Goal: Task Accomplishment & Management: Manage account settings

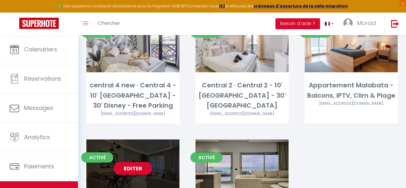
scroll to position [1048, 0]
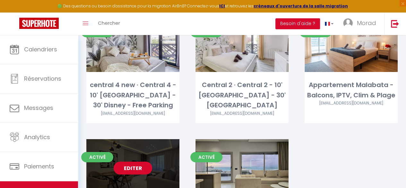
click at [136, 161] on link "Editer" at bounding box center [133, 167] width 38 height 13
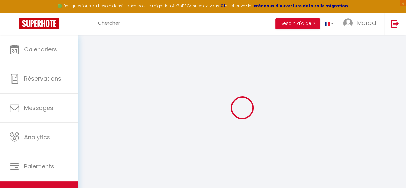
select select
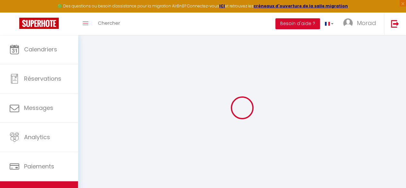
select select
checkbox input "false"
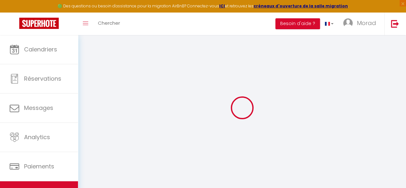
select select
type input "Appartement Assalam | 3 chambres | Piscine&Parking"
type input "Kader"
type input "DIARRA"
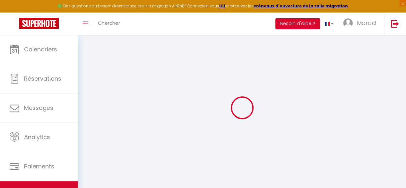
type input "Residence Assalam - etg 1 Bloc E - APT 19"
type input "90000"
type input "Nouinouiche"
select select "6"
select select "3"
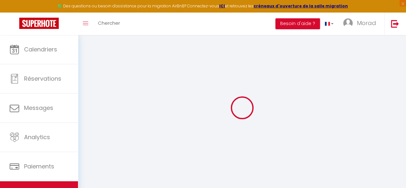
type input "95"
type input "25"
type input "299"
select select
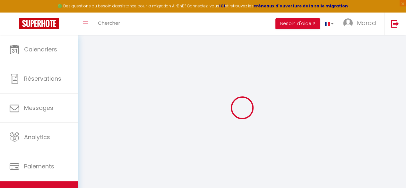
select select
type input "Residence Assalam - etg 1 Bloc E - APT 19"
type input "90060"
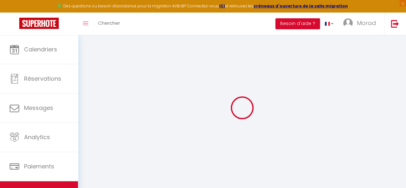
type input "Nouinouiche"
select select "146"
type input "[EMAIL_ADDRESS][DOMAIN_NAME]"
select select
checkbox input "false"
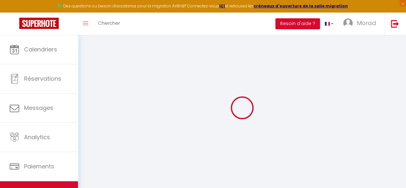
checkbox input "false"
type input "300"
type input "0"
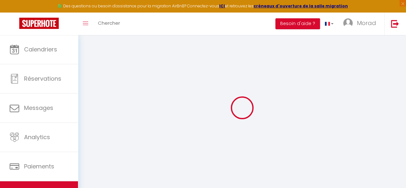
type input "0"
select select "47296"
select select
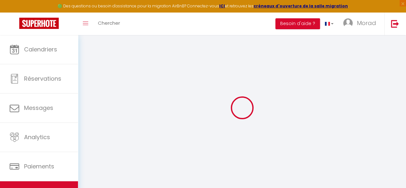
select select
checkbox input "false"
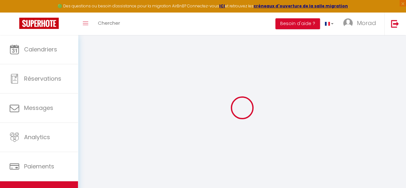
checkbox input "false"
select select
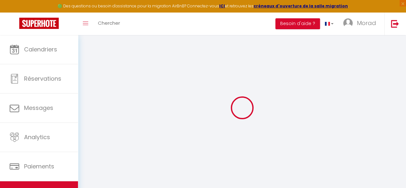
select select
checkbox input "false"
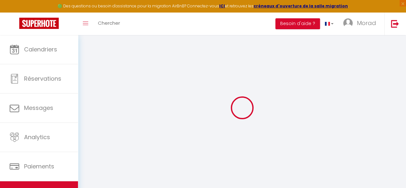
checkbox input "false"
select select
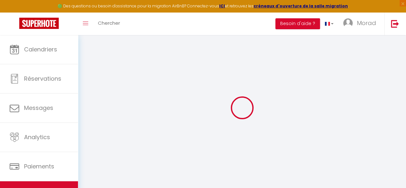
checkbox input "false"
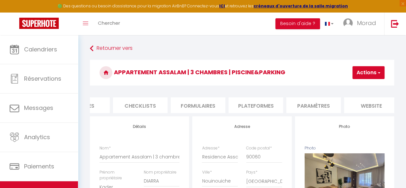
scroll to position [0, 209]
click at [268, 109] on li "Plateformes" at bounding box center [255, 105] width 55 height 16
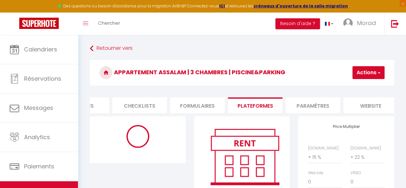
select select "365"
select select "well_reviewed_guests"
select select "MAD"
select select
select select "16143-1368067745455200098"
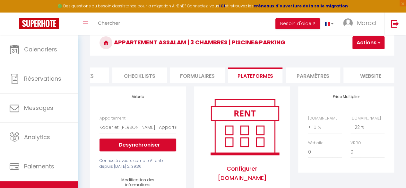
scroll to position [30, 0]
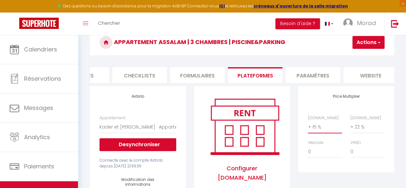
click at [312, 131] on select "0 + 1 % + 2 % + 3 % + 4 % + 5 % + 6 % + 7 % + 8 % + 9 %" at bounding box center [325, 127] width 34 height 12
select select "+ 22 %"
click at [308, 125] on select "0 + 1 % + 2 % + 3 % + 4 % + 5 % + 6 % + 7 % + 8 % + 9 %" at bounding box center [325, 127] width 34 height 12
select select
click at [378, 47] on button "Actions" at bounding box center [368, 42] width 32 height 13
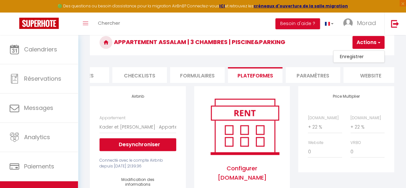
click at [363, 53] on link "Enregistrer" at bounding box center [358, 56] width 51 height 8
select select "365"
select select "well_reviewed_guests"
select select "MAD"
select select
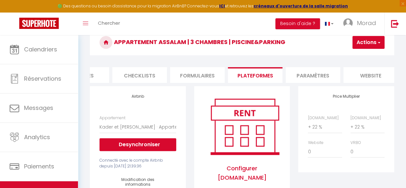
click at [367, 43] on button "Actions" at bounding box center [368, 42] width 32 height 13
click at [361, 55] on link "Enregistrer" at bounding box center [358, 56] width 51 height 8
select select "365"
select select "well_reviewed_guests"
select select "MAD"
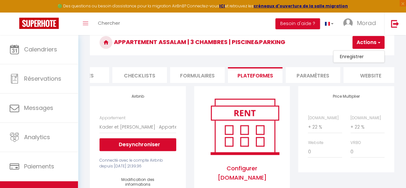
select select
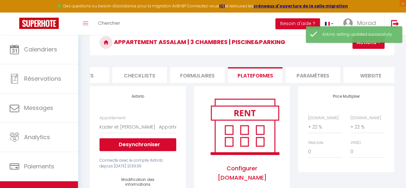
select select
checkbox input "false"
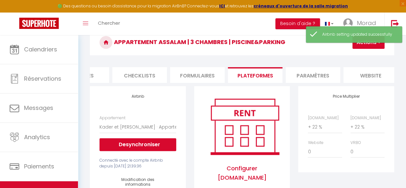
checkbox input "false"
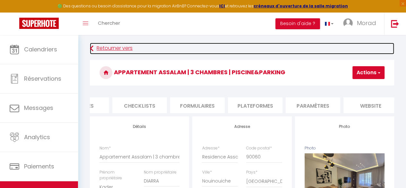
click at [110, 49] on link "Retourner vers" at bounding box center [242, 49] width 304 height 12
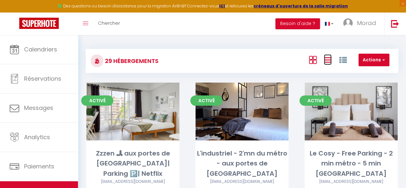
click at [324, 59] on icon at bounding box center [328, 60] width 8 height 8
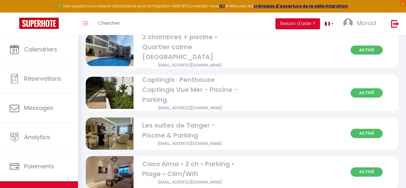
scroll to position [807, 0]
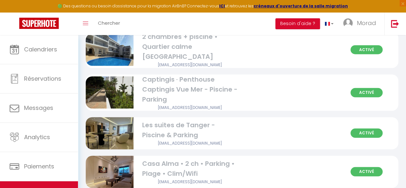
click at [240, 120] on div "Les suites de Tanger - Piscine & Parking [EMAIL_ADDRESS][DOMAIN_NAME]" at bounding box center [190, 133] width 104 height 26
select select "3"
select select "2"
select select "1"
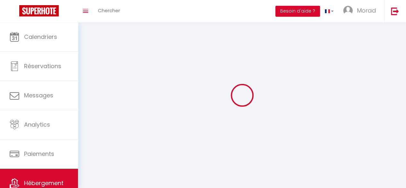
select select
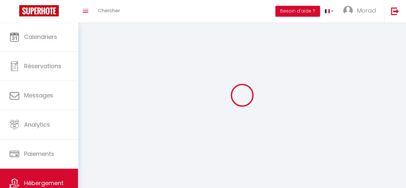
select select
checkbox input "false"
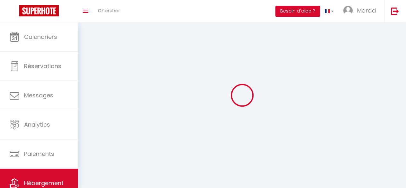
select select
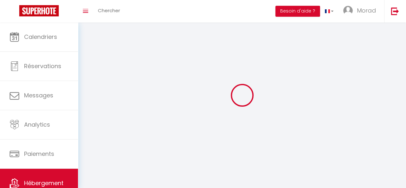
select select
checkbox input "false"
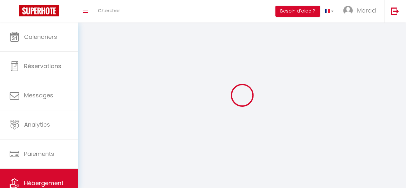
checkbox input "false"
select select
select select "1"
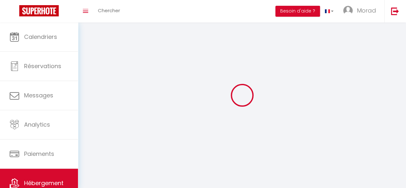
select select
select select "28"
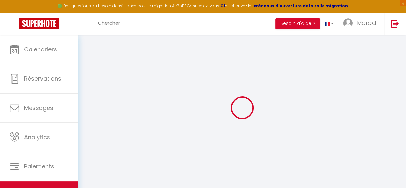
select select
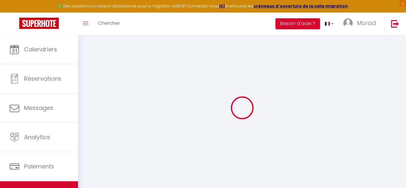
select select
checkbox input "false"
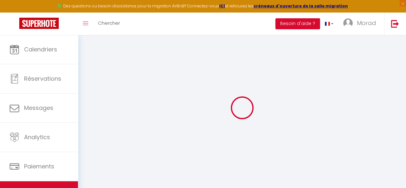
select select
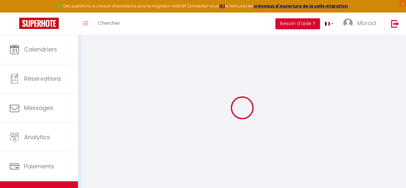
select select
checkbox input "false"
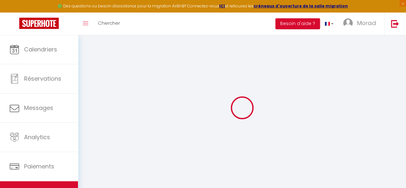
checkbox input "false"
select select
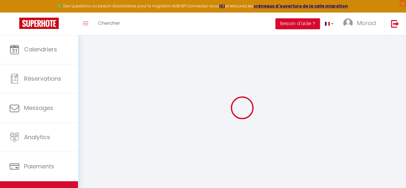
select select
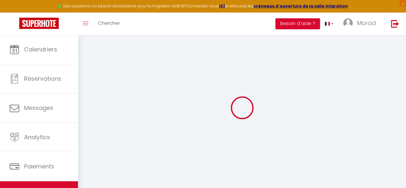
checkbox input "false"
select select
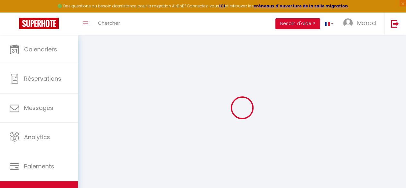
select select
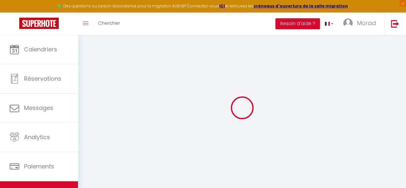
select select
checkbox input "false"
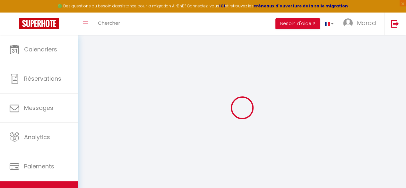
checkbox input "false"
select select
type input "Les suites de Tanger - Piscine & Parking"
type input "Halima"
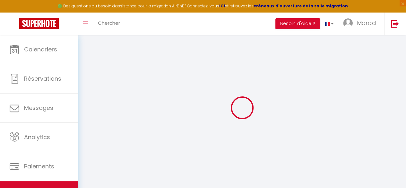
type input "Raoui"
type input "Résidence Assalam"
type input "90000"
type input "Tanger"
select select "5"
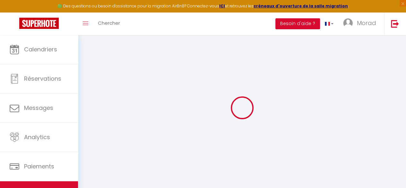
select select "2"
type input "1750"
type input "300"
type input "3000"
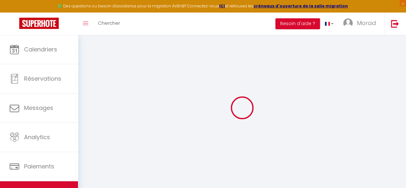
select select
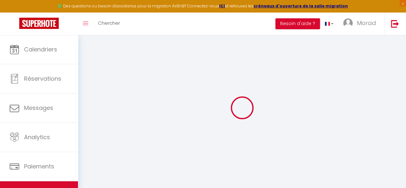
type input "N16"
type input "90000"
type input "Tangier"
select select "146"
type input "[EMAIL_ADDRESS][DOMAIN_NAME]"
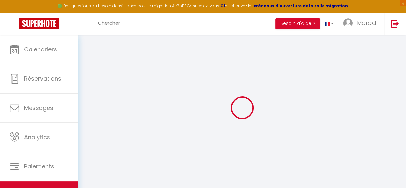
select select
checkbox input "false"
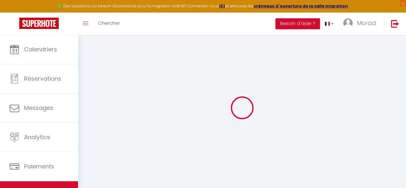
select select "52"
type input "300"
type input "0"
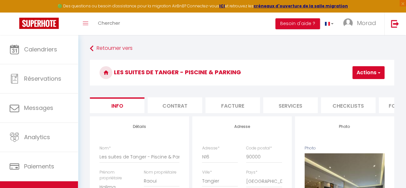
click at [198, 101] on li "Contrat" at bounding box center [175, 105] width 55 height 16
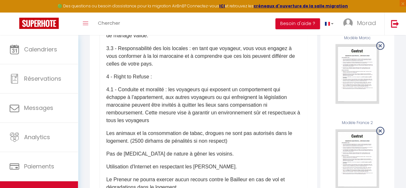
scroll to position [776, 0]
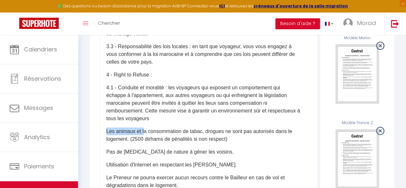
drag, startPoint x: 143, startPoint y: 150, endPoint x: 107, endPoint y: 152, distance: 36.3
click at [107, 143] on p "Les animaux et la consommation de tabac, drogues ne sont pas autorisés dans le …" at bounding box center [203, 134] width 194 height 15
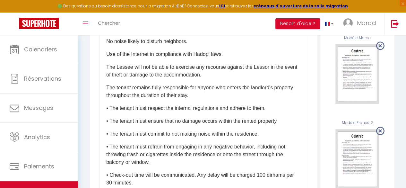
scroll to position [1357, 0]
drag, startPoint x: 137, startPoint y: 71, endPoint x: 105, endPoint y: 72, distance: 32.7
click at [105, 72] on div "​Il a été convenu entre les parties que le Bailleur louera au [GEOGRAPHIC_DATA]…" at bounding box center [203, 158] width 208 height 257
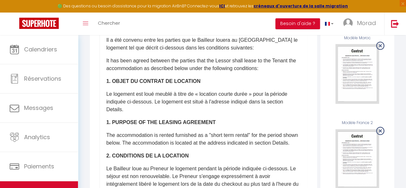
scroll to position [0, 0]
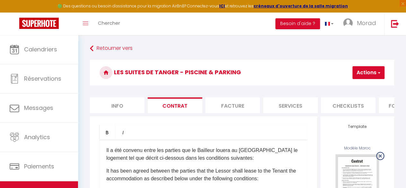
click at [377, 78] on button "Actions" at bounding box center [368, 72] width 32 height 13
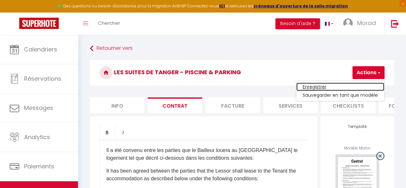
click at [329, 87] on link "Enregistrer" at bounding box center [340, 86] width 88 height 8
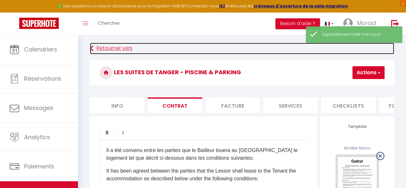
click at [121, 47] on link "Retourner vers" at bounding box center [242, 49] width 304 height 12
